Goal: Check status

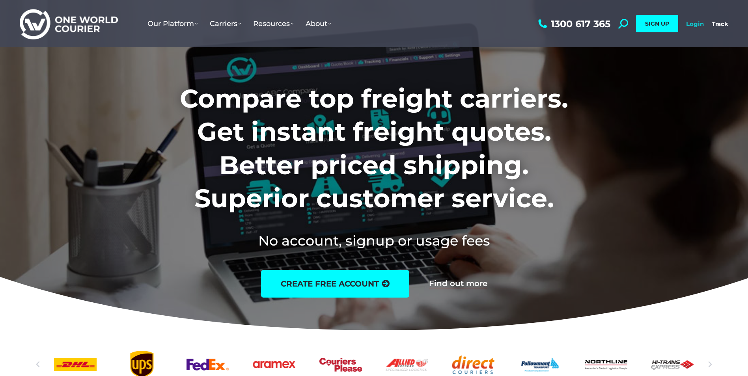
click at [693, 24] on link "Login" at bounding box center [695, 23] width 18 height 7
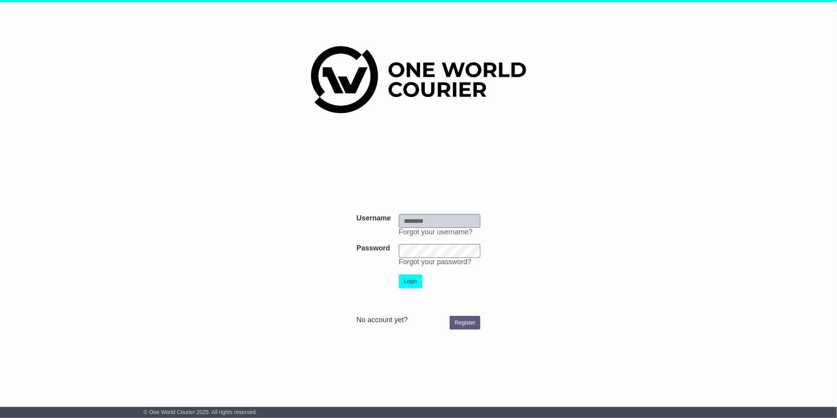
click at [441, 224] on input "Username" at bounding box center [440, 221] width 82 height 14
type input "**********"
click at [418, 279] on button "Login" at bounding box center [411, 281] width 24 height 14
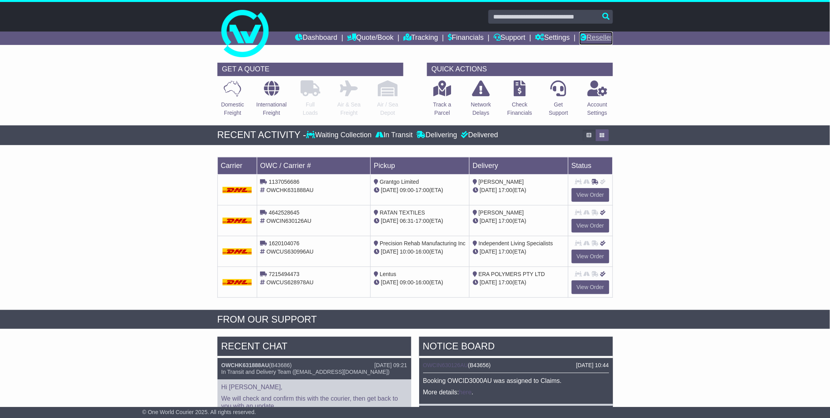
click at [598, 34] on link "Reseller" at bounding box center [596, 38] width 33 height 13
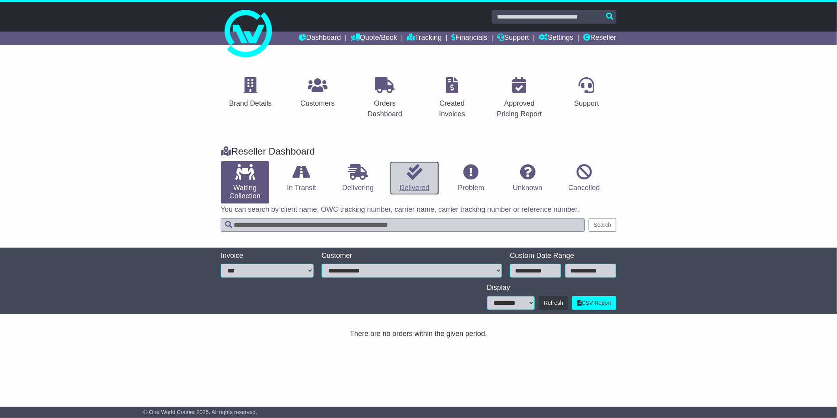
click at [408, 169] on icon at bounding box center [415, 172] width 16 height 16
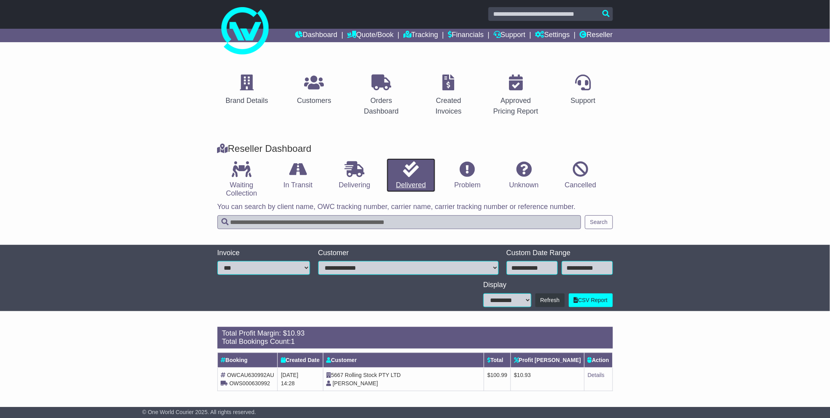
scroll to position [4, 0]
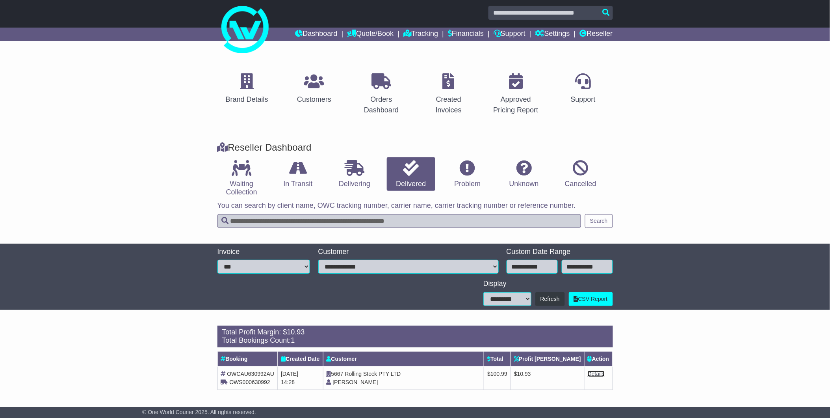
click at [597, 373] on link "Details" at bounding box center [596, 374] width 17 height 6
click at [745, 249] on div "**********" at bounding box center [415, 277] width 830 height 66
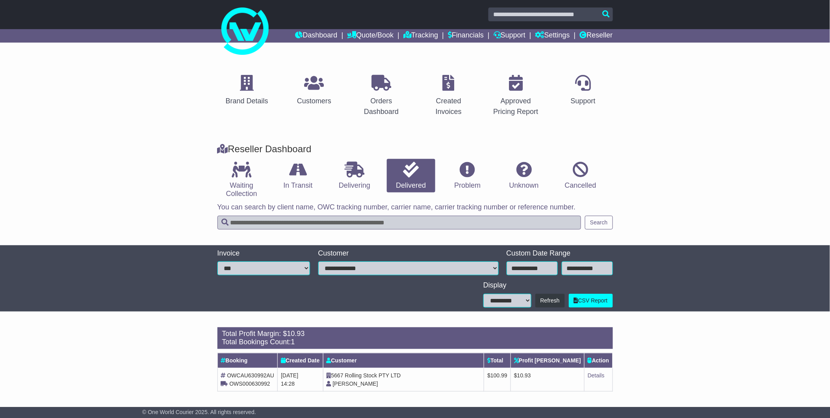
scroll to position [0, 0]
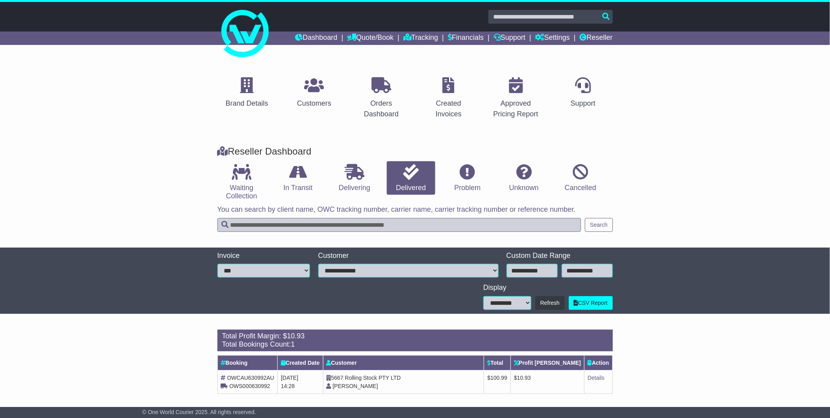
drag, startPoint x: 782, startPoint y: 365, endPoint x: 687, endPoint y: 380, distance: 95.4
click at [782, 365] on div "Loading... There are no orders within the given period. Total Profit Margin: $ …" at bounding box center [415, 366] width 830 height 80
click at [595, 380] on link "Details" at bounding box center [596, 377] width 17 height 6
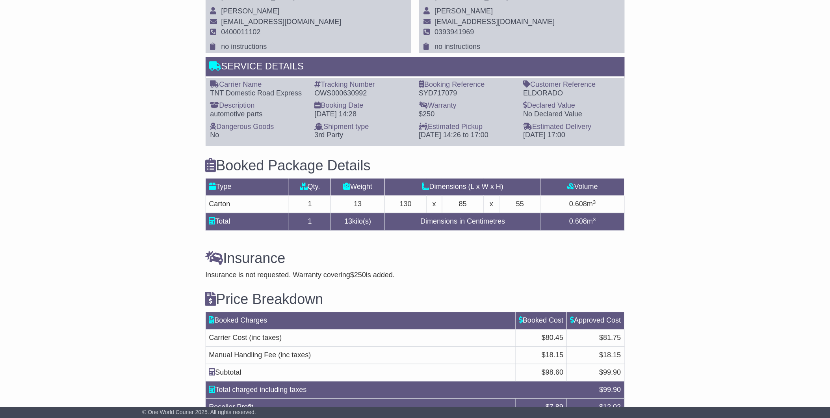
scroll to position [527, 0]
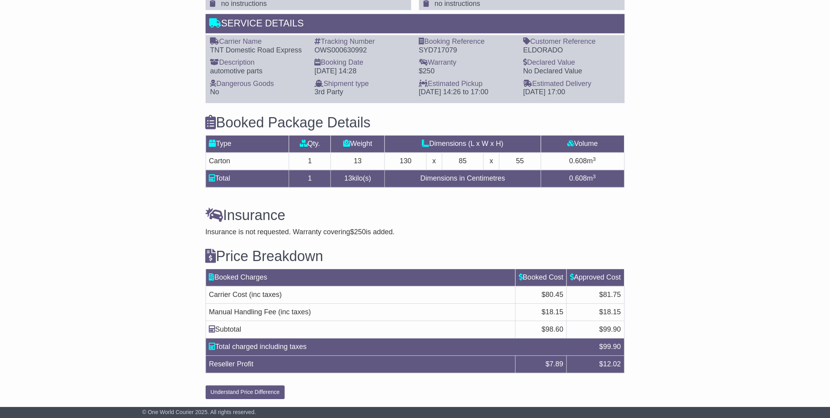
click at [134, 123] on div "Email Download Tracking Pricing Insurance" at bounding box center [415, 6] width 830 height 794
click at [338, 49] on div "OWS000630992" at bounding box center [363, 51] width 97 height 9
copy div "OWS000630992"
click at [674, 193] on div "Email Download Tracking Pricing Insurance" at bounding box center [415, 6] width 830 height 794
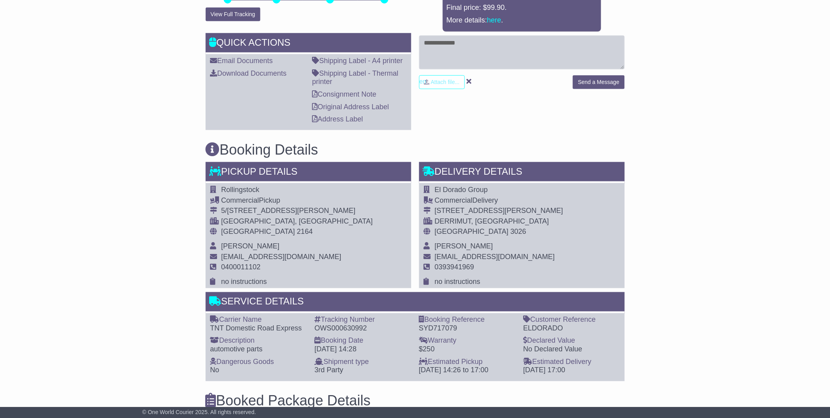
scroll to position [133, 0]
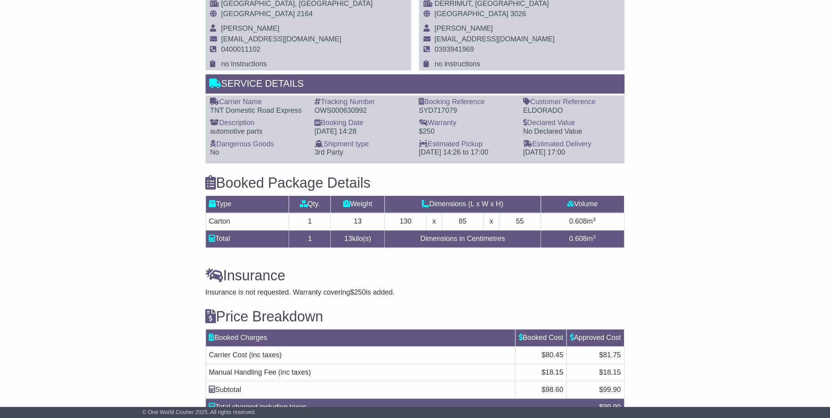
scroll to position [527, 0]
